Goal: Task Accomplishment & Management: Use online tool/utility

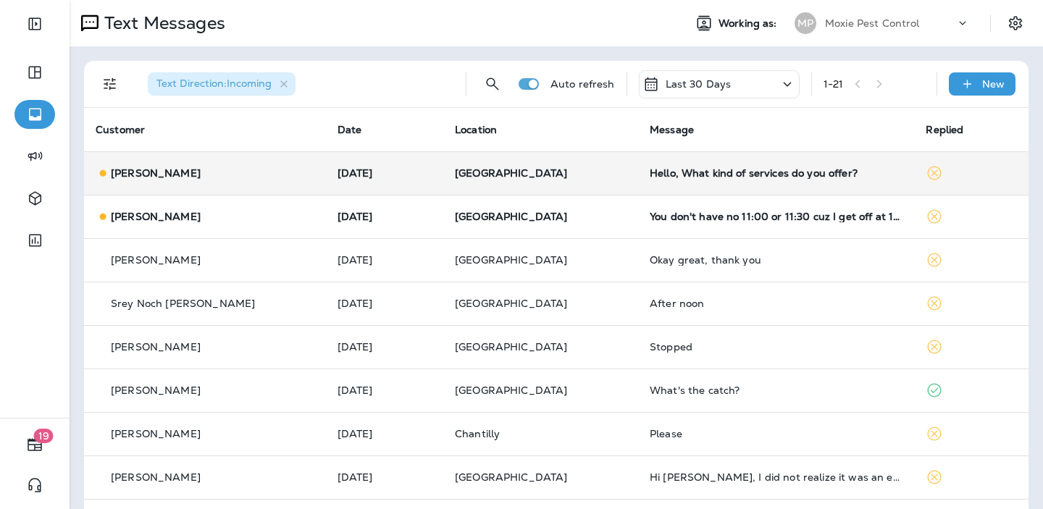
click at [577, 183] on td "[GEOGRAPHIC_DATA]" at bounding box center [540, 172] width 195 height 43
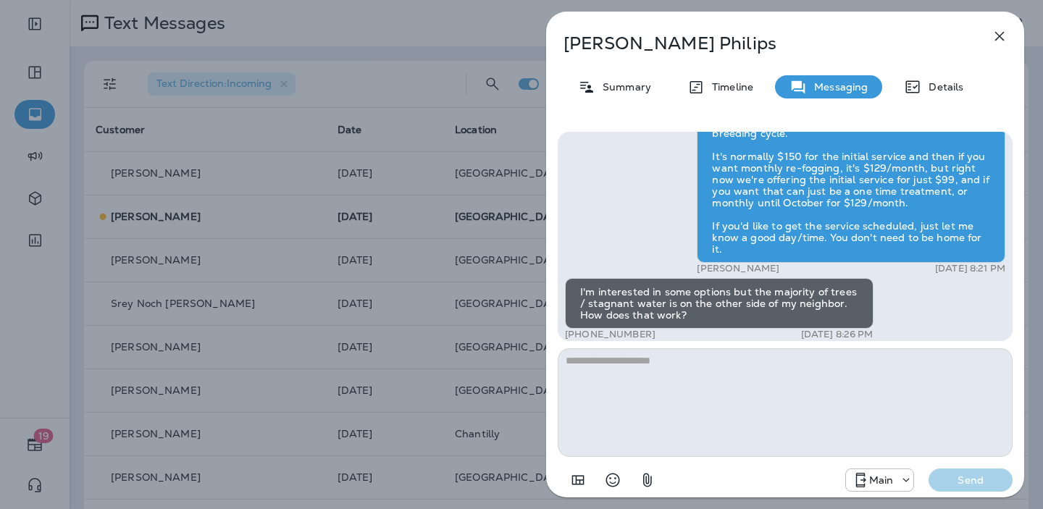
scroll to position [1, 0]
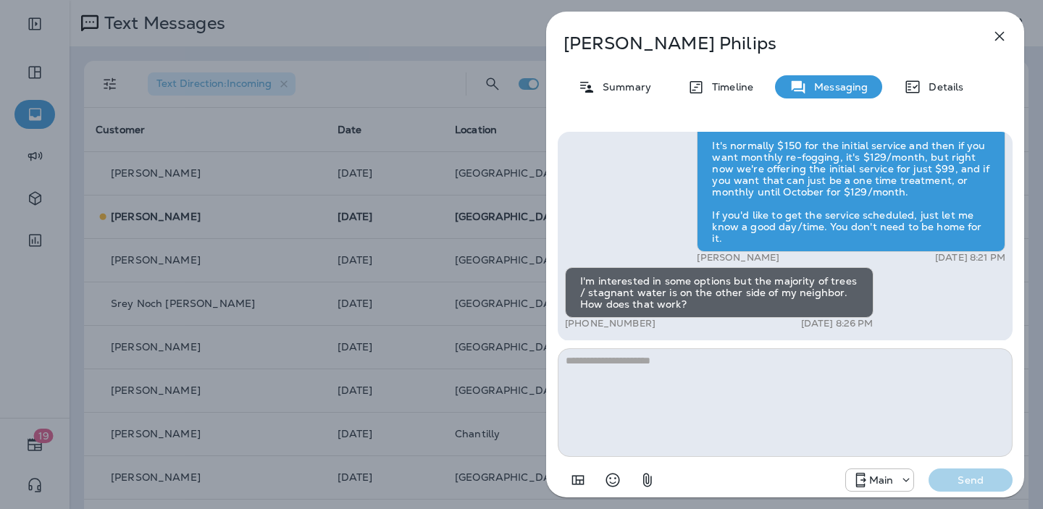
click at [485, 189] on div "[PERSON_NAME] Summary Timeline Messaging Details Hi [PERSON_NAME] , this is [PE…" at bounding box center [521, 254] width 1043 height 509
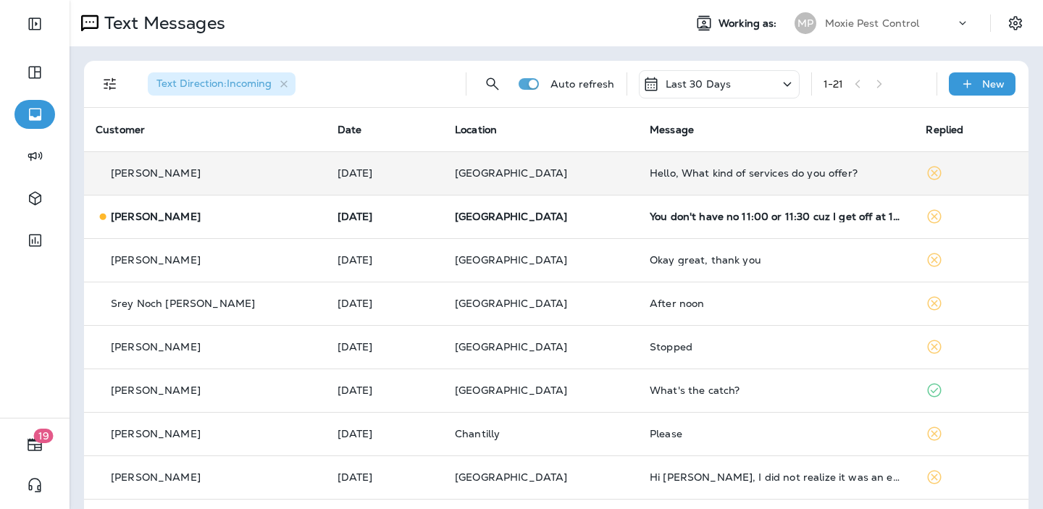
click at [370, 159] on td "[DATE]" at bounding box center [384, 172] width 117 height 43
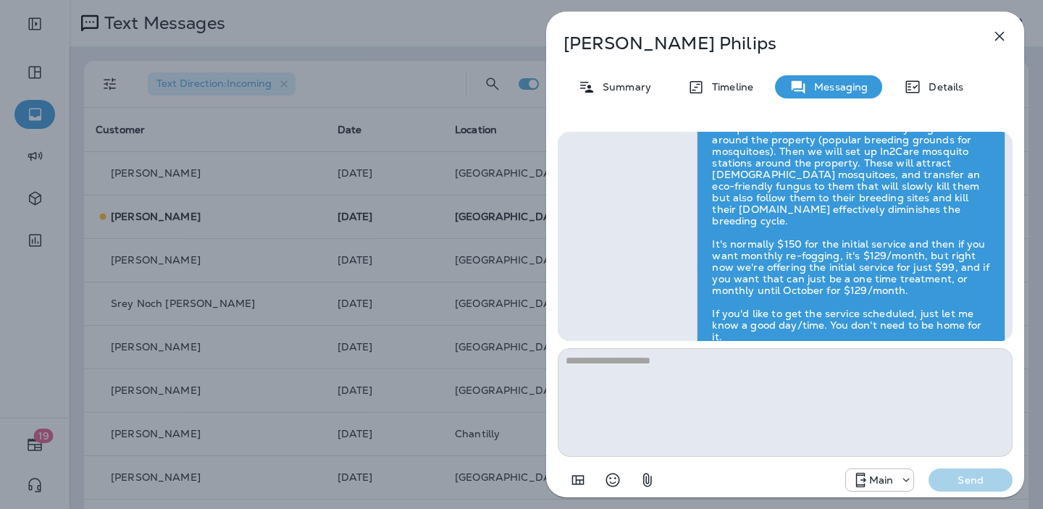
scroll to position [-88, 0]
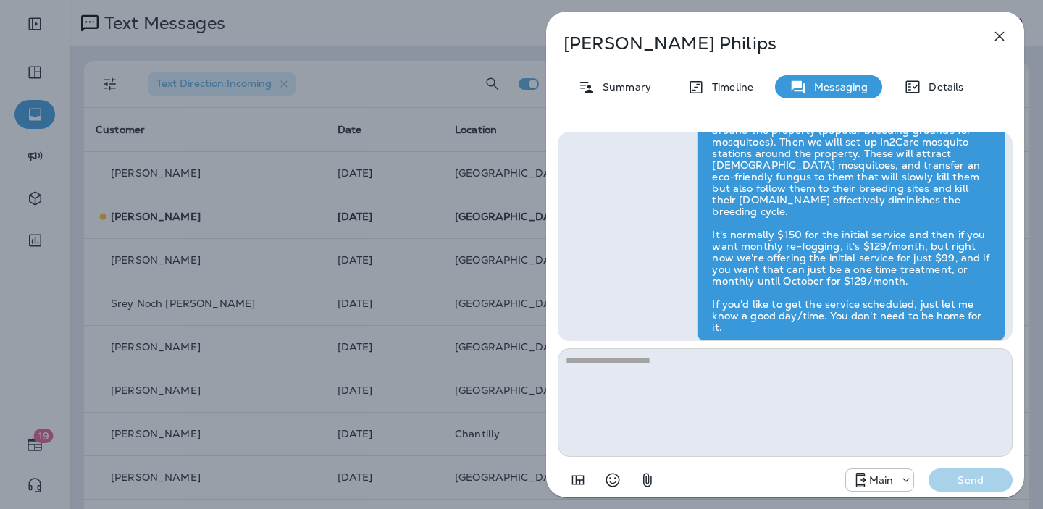
click at [488, 178] on div "[PERSON_NAME] Summary Timeline Messaging Details Hi [PERSON_NAME] , this is [PE…" at bounding box center [521, 254] width 1043 height 509
